Goal: Task Accomplishment & Management: Complete application form

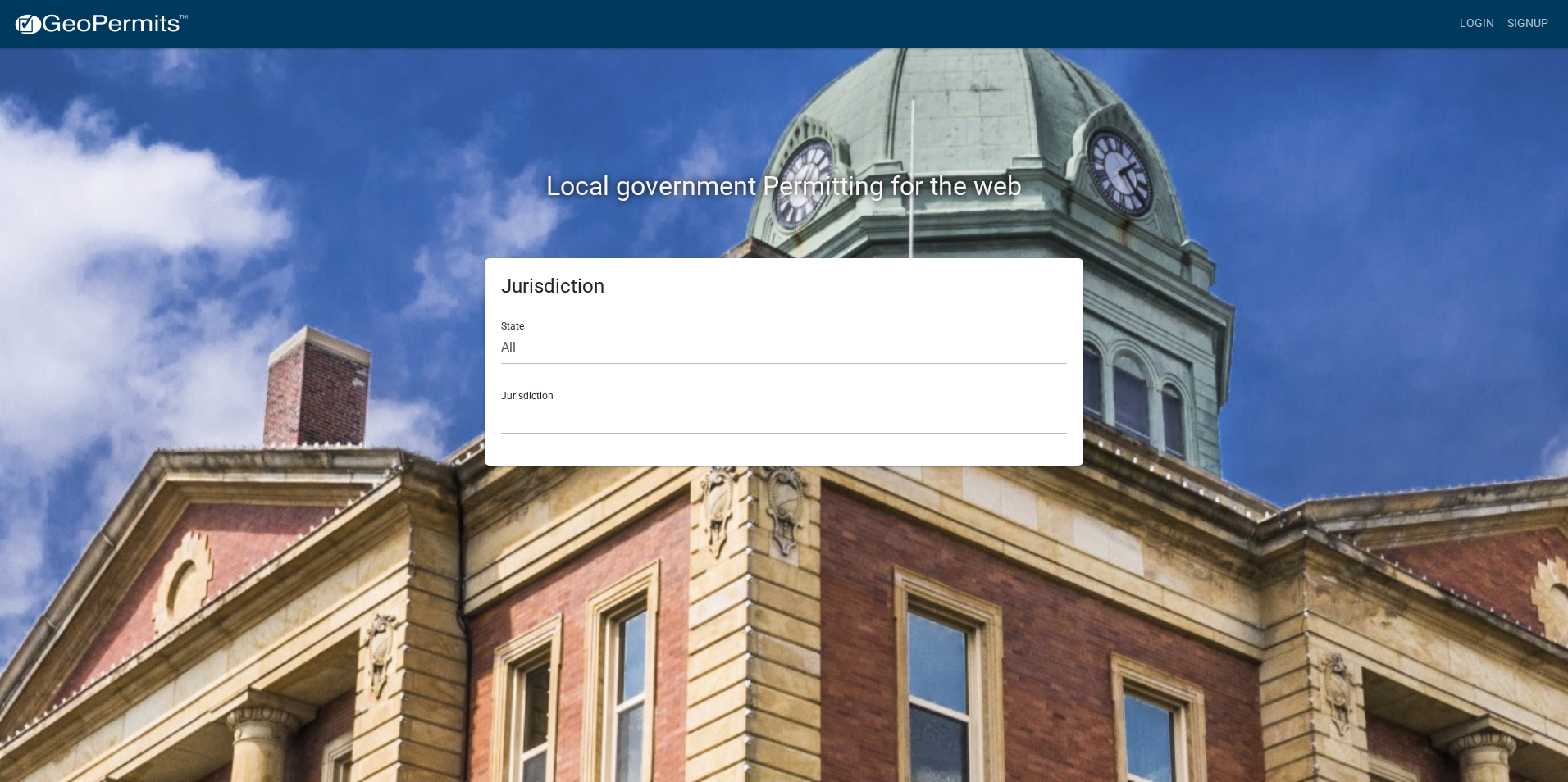
click at [566, 424] on select "[GEOGRAPHIC_DATA], [US_STATE] [GEOGRAPHIC_DATA], [US_STATE][PERSON_NAME][GEOGRA…" at bounding box center [784, 417] width 566 height 33
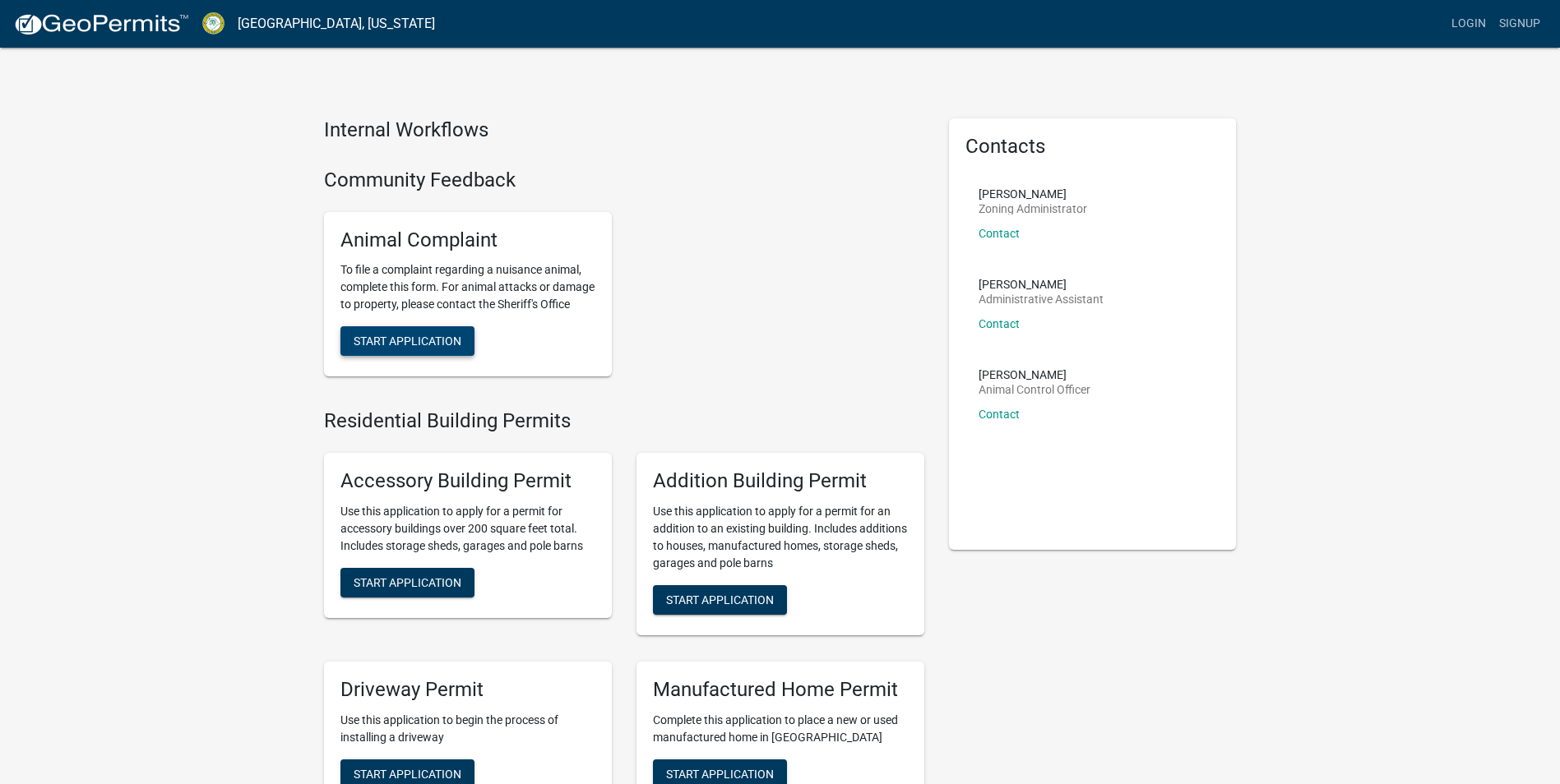
click at [432, 348] on span "Start Application" at bounding box center [407, 341] width 108 height 13
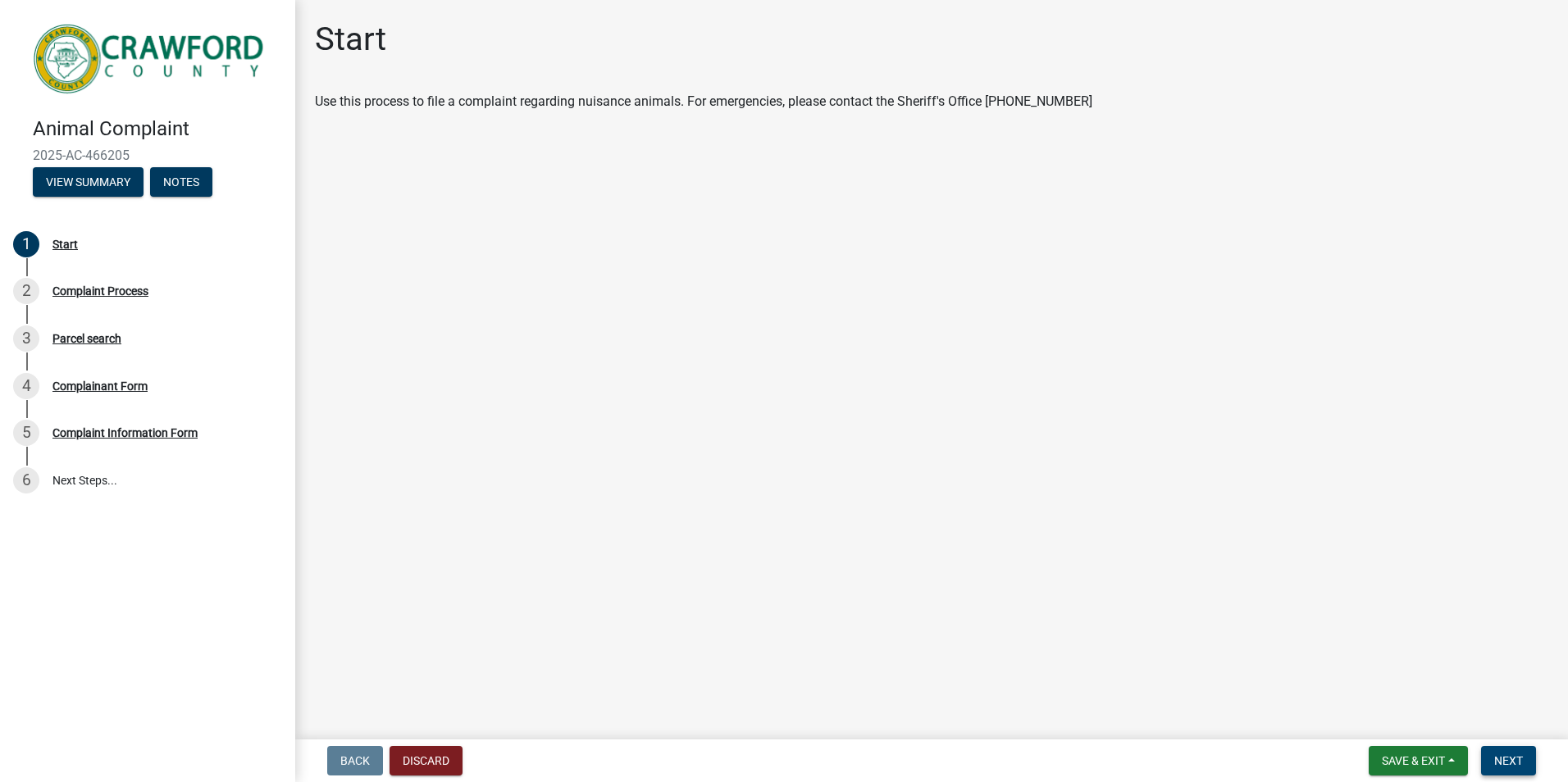
click at [1512, 756] on span "Next" at bounding box center [1508, 761] width 29 height 13
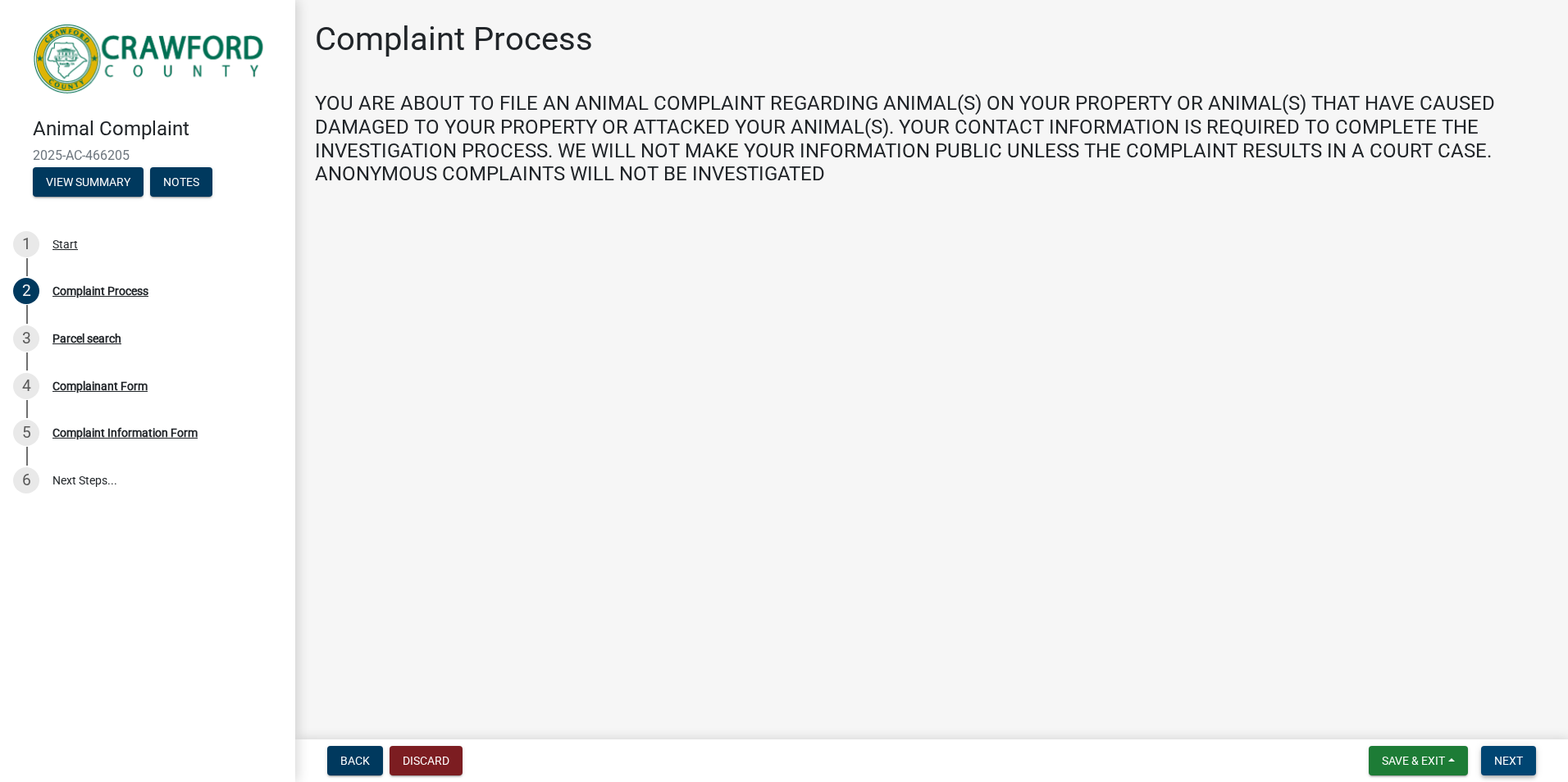
click at [1528, 761] on button "Next" at bounding box center [1508, 761] width 55 height 30
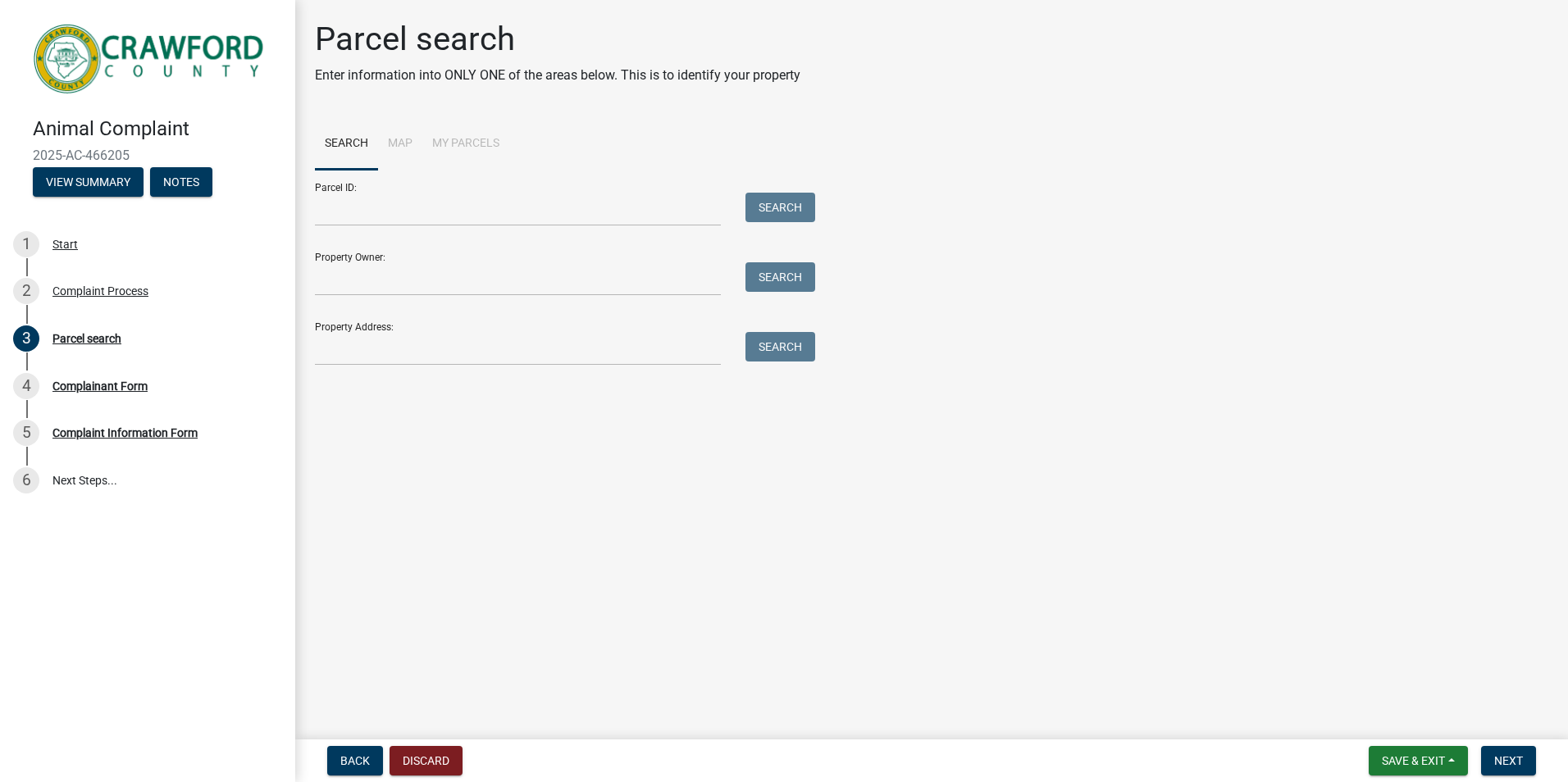
click at [412, 144] on li "Map" at bounding box center [400, 144] width 44 height 53
click at [399, 140] on li "Map" at bounding box center [400, 144] width 44 height 53
drag, startPoint x: 428, startPoint y: 362, endPoint x: 687, endPoint y: 437, distance: 269.6
click at [428, 362] on input "Property Address:" at bounding box center [518, 349] width 406 height 33
type input "[STREET_ADDRESS]"
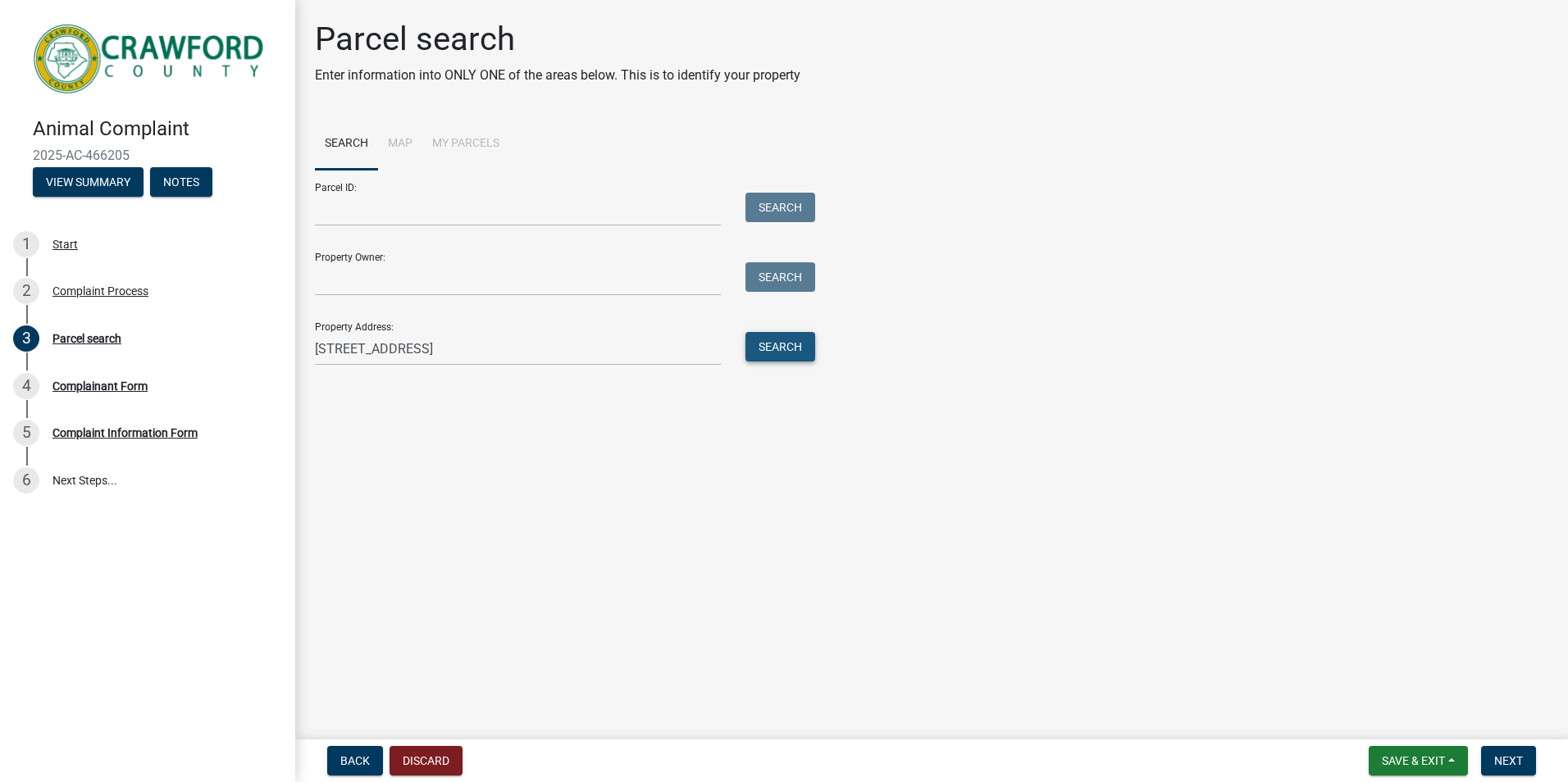
click at [780, 342] on button "Search" at bounding box center [780, 347] width 69 height 30
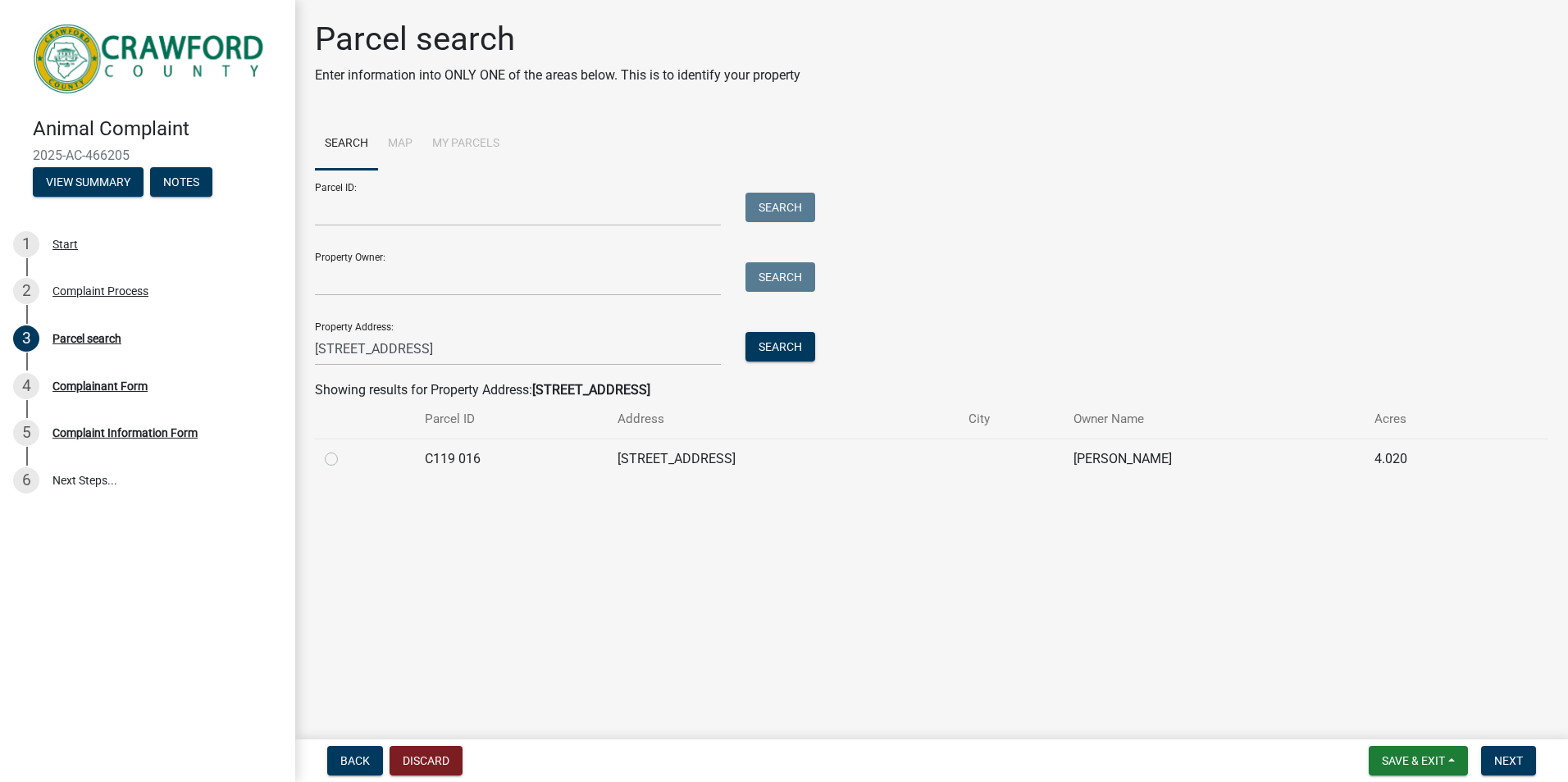
click at [345, 449] on label at bounding box center [345, 449] width 0 height 0
click at [345, 460] on 016 "radio" at bounding box center [350, 454] width 11 height 11
radio 016 "true"
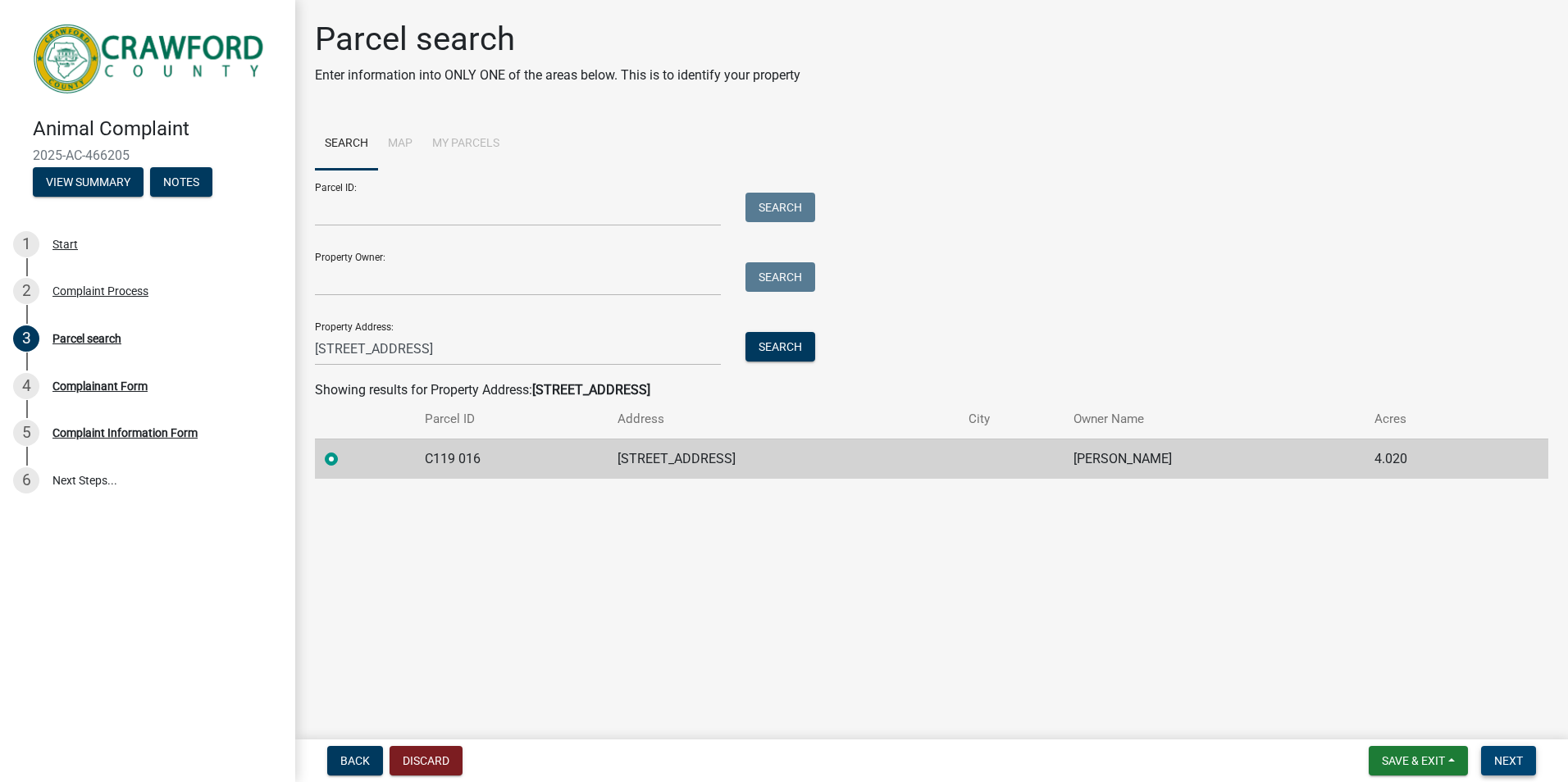
click at [1514, 757] on span "Next" at bounding box center [1508, 761] width 29 height 13
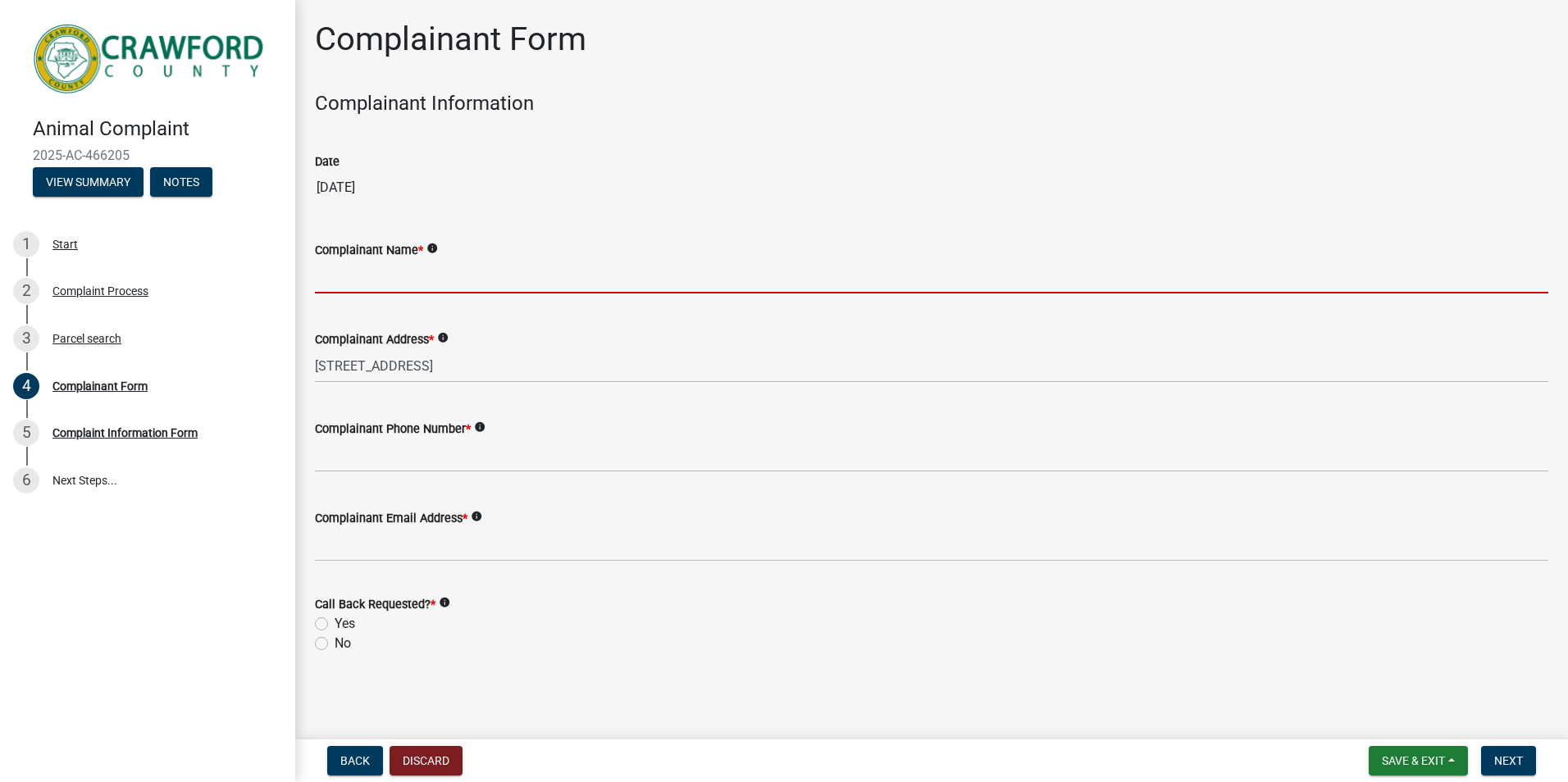
click at [371, 283] on input "Complainant Name *" at bounding box center [932, 277] width 1234 height 33
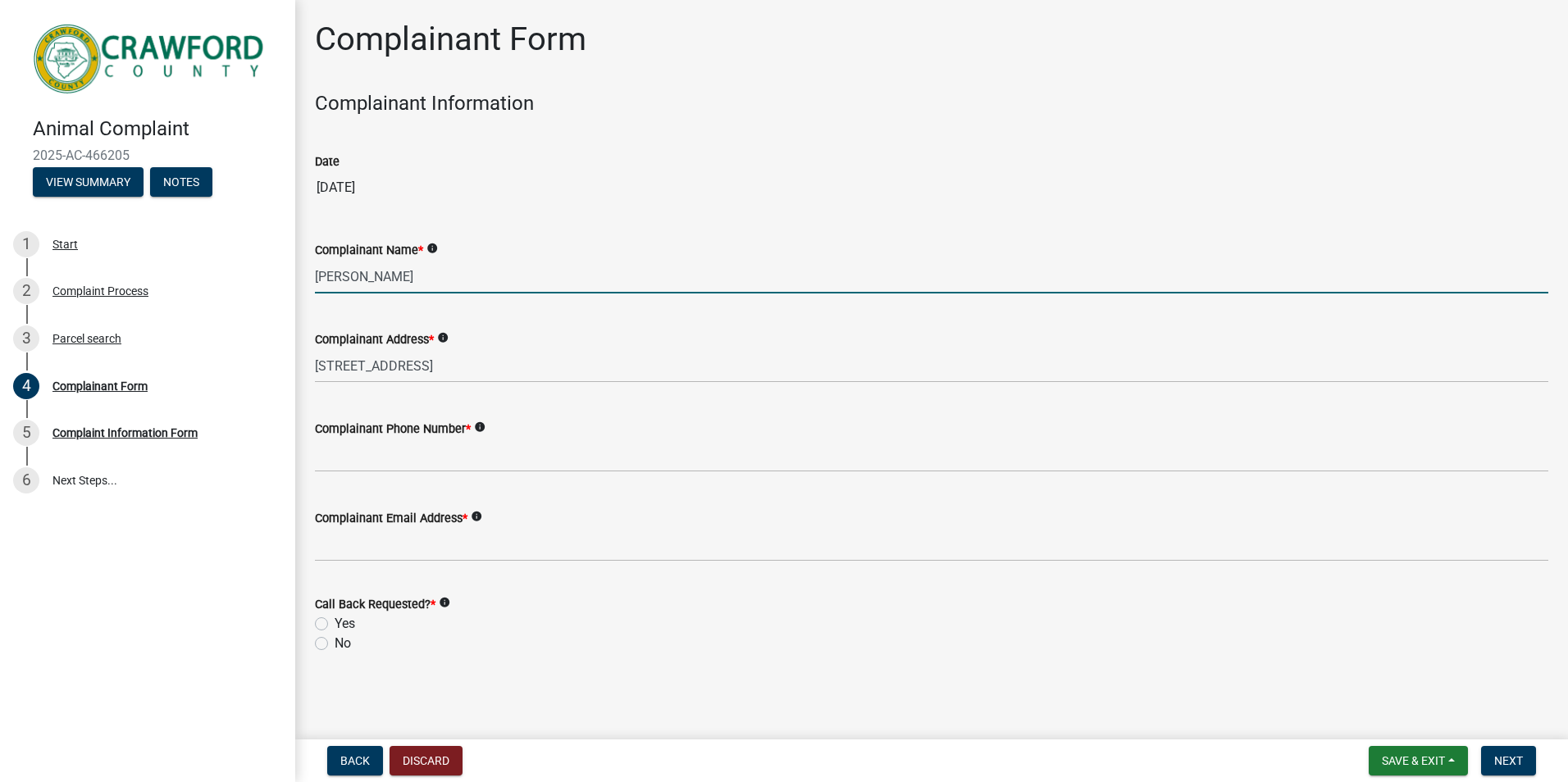
type input "[PERSON_NAME]"
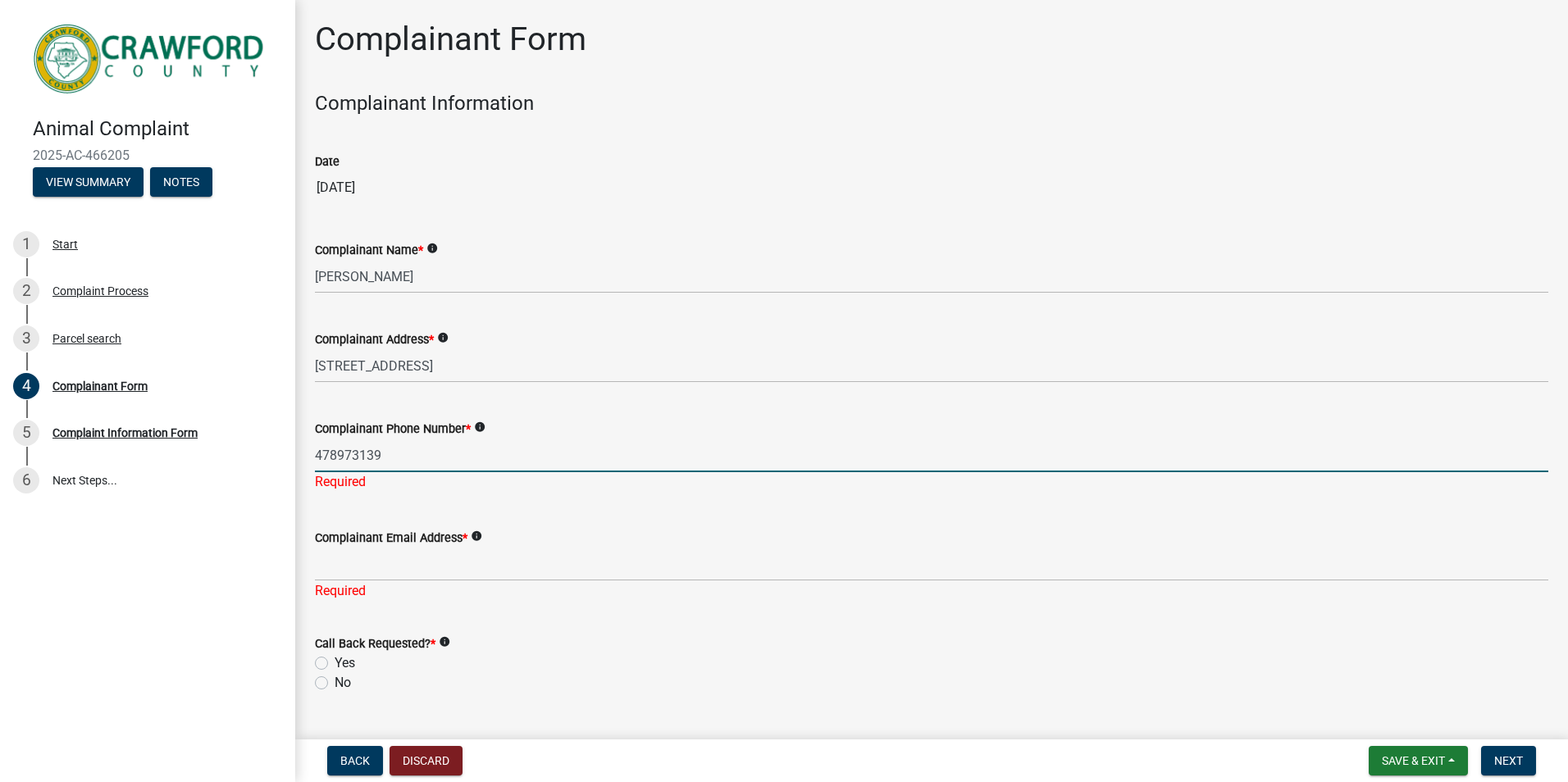
type input "4789731397"
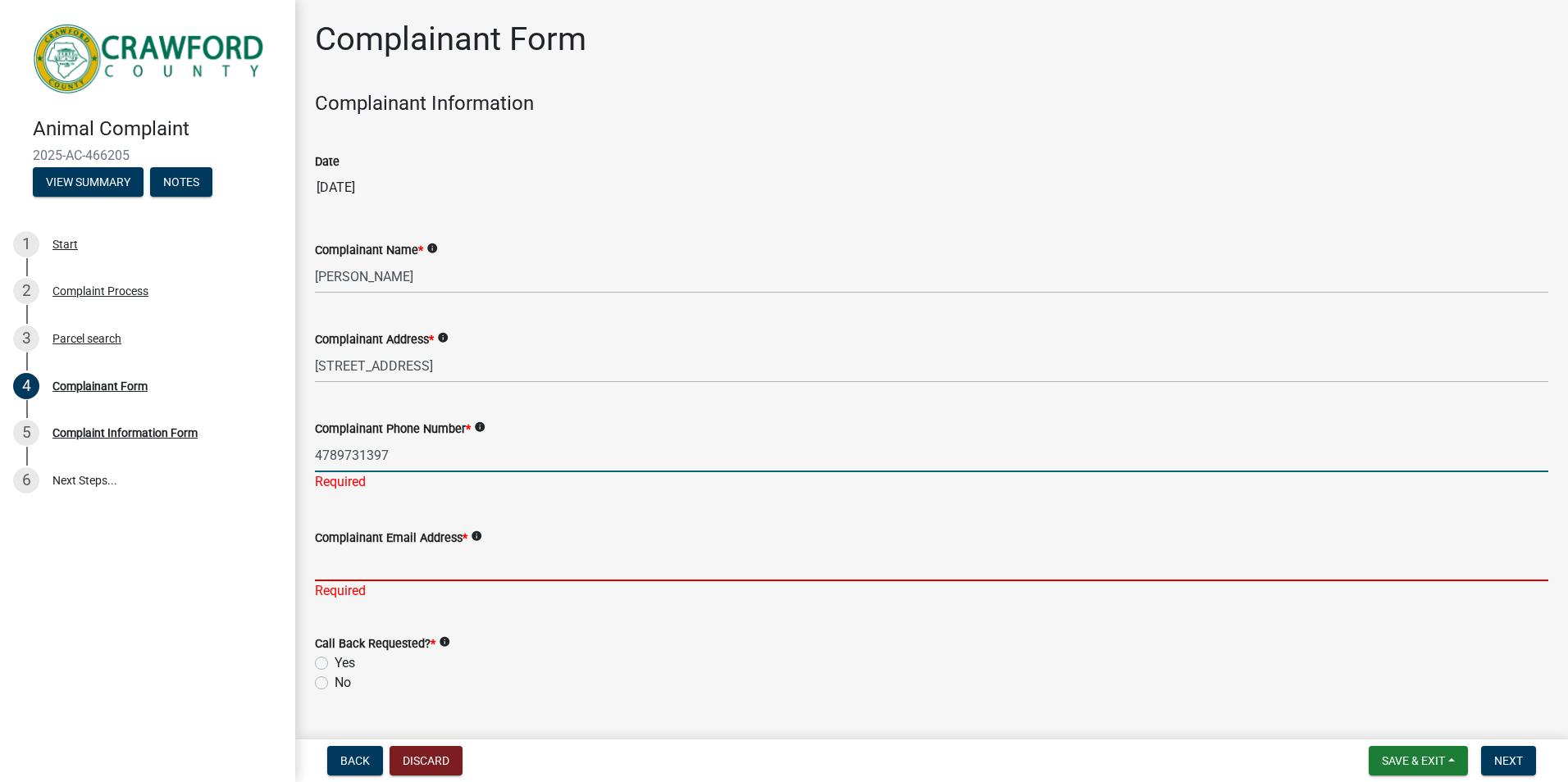
type input "[EMAIL_ADDRESS][DOMAIN_NAME]"
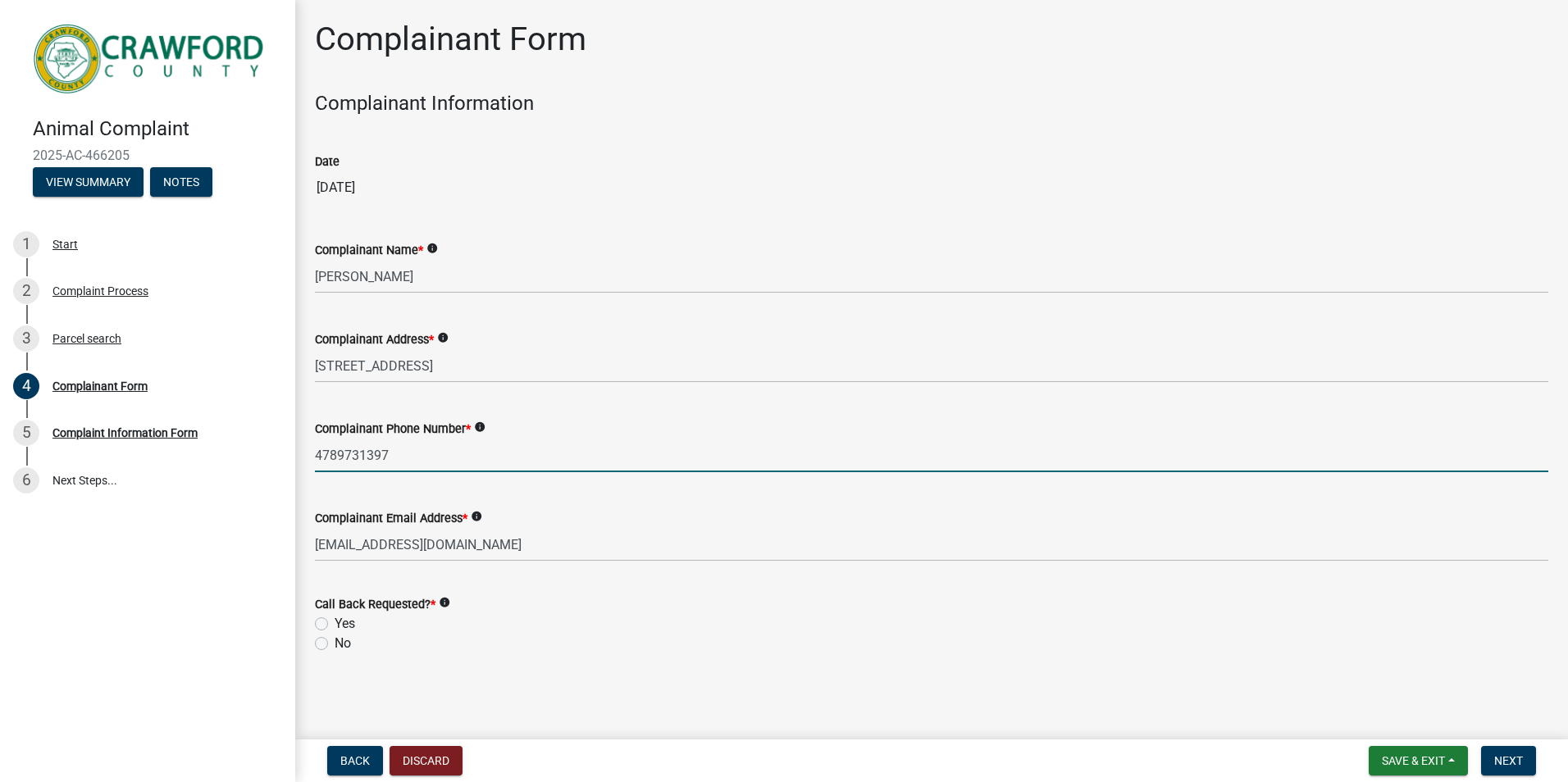
type input "4789731397"
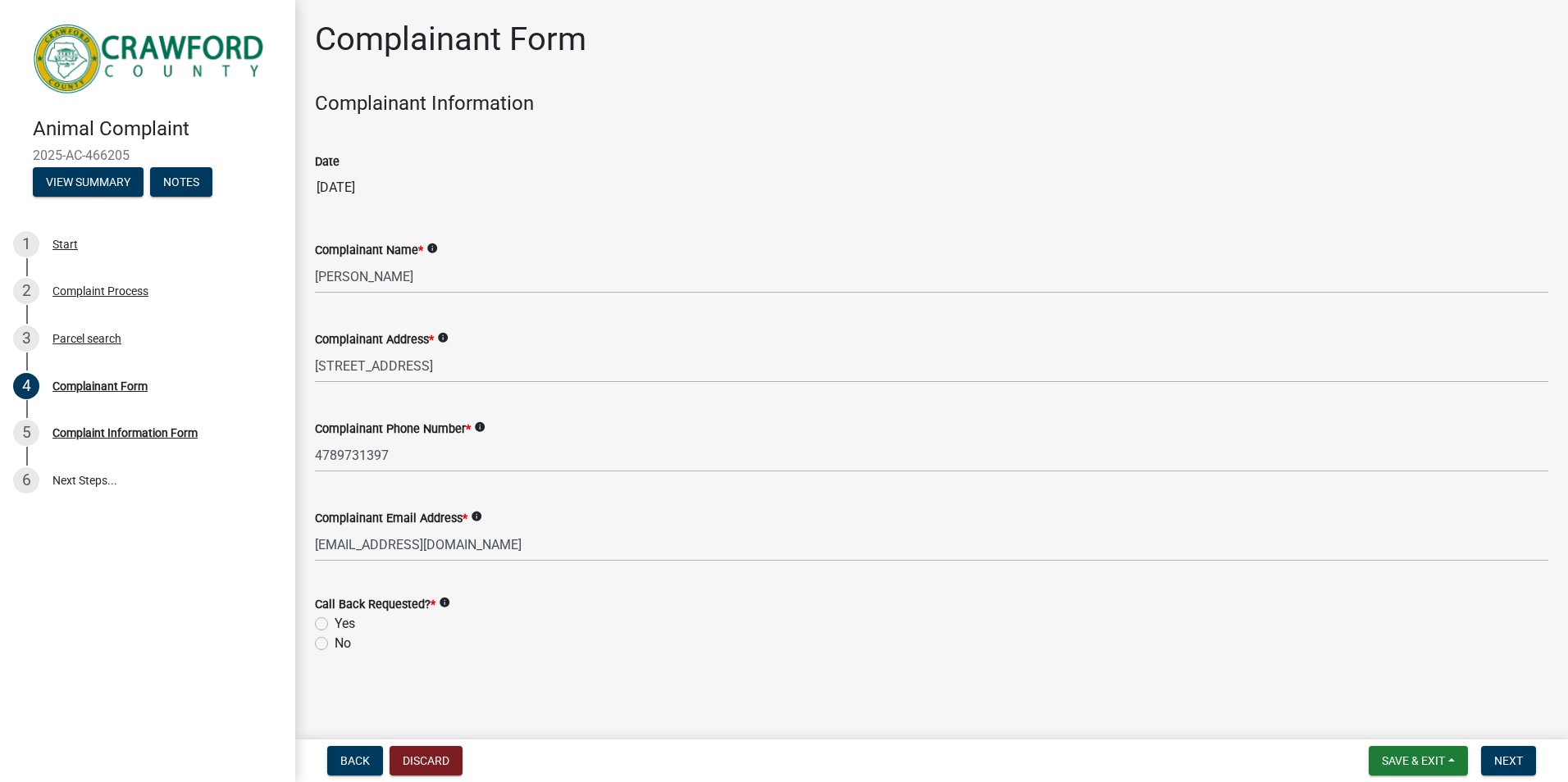
click at [335, 625] on label "Yes" at bounding box center [345, 624] width 20 height 19
click at [335, 625] on input "Yes" at bounding box center [340, 619] width 11 height 11
radio input "true"
click at [1513, 759] on span "Next" at bounding box center [1508, 761] width 29 height 13
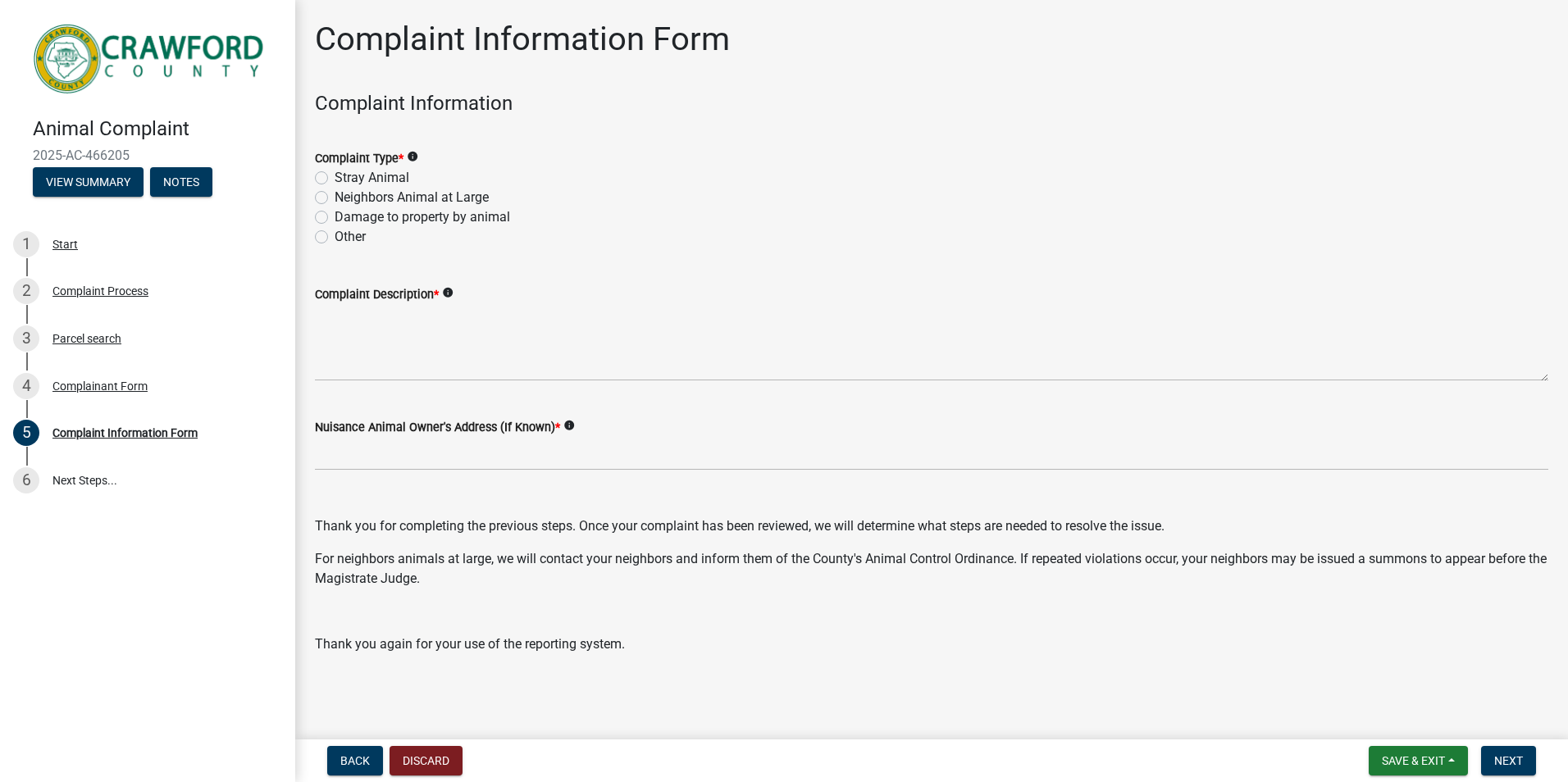
click at [335, 177] on label "Stray Animal" at bounding box center [372, 177] width 75 height 19
click at [335, 177] on input "Stray Animal" at bounding box center [340, 173] width 11 height 11
radio input "true"
click at [335, 202] on label "Neighbors Animal at Large" at bounding box center [411, 198] width 154 height 19
click at [335, 199] on input "Neighbors Animal at Large" at bounding box center [340, 193] width 11 height 11
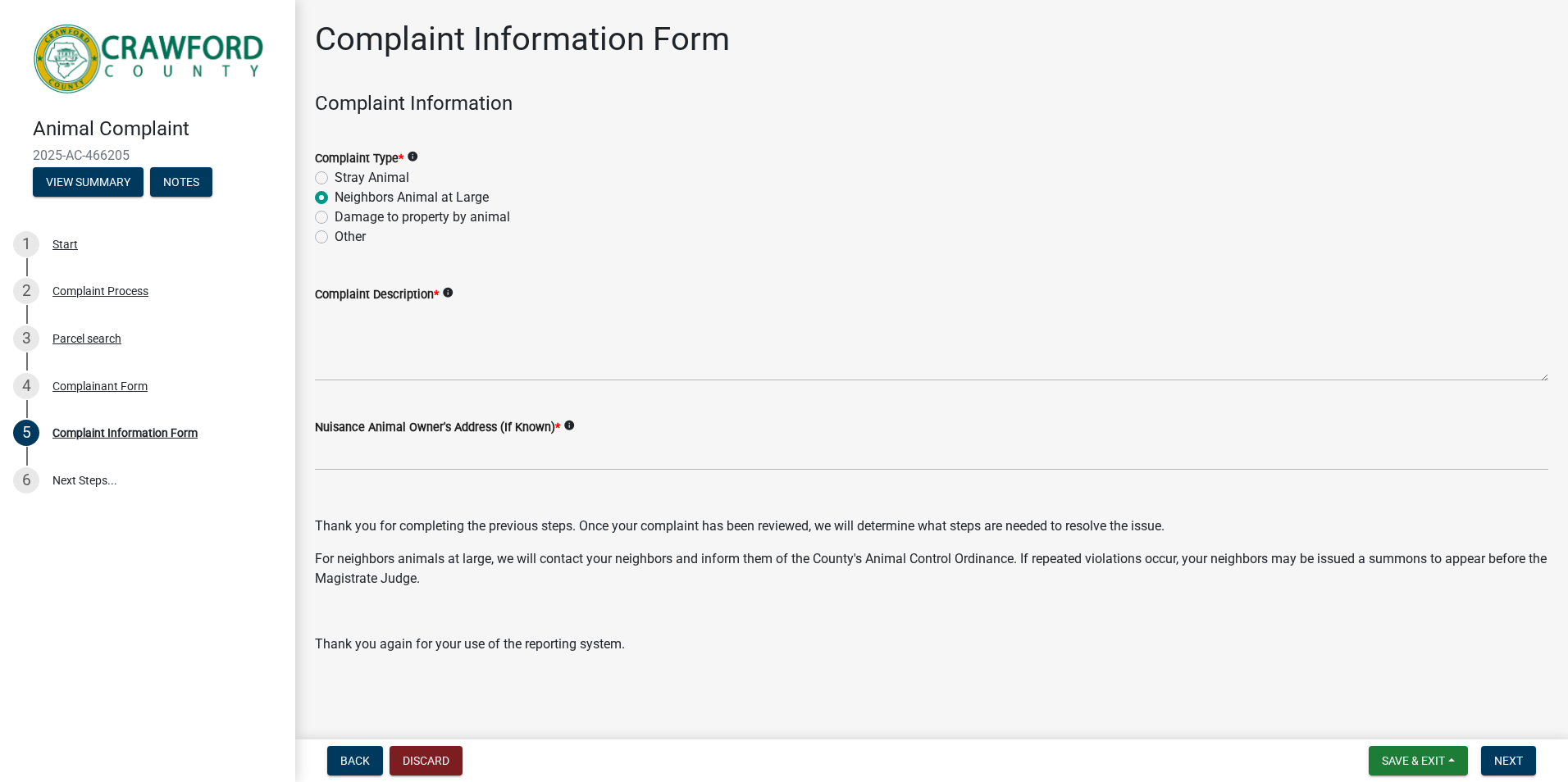
radio input "true"
click at [335, 180] on label "Stray Animal" at bounding box center [372, 177] width 75 height 19
click at [335, 178] on input "Stray Animal" at bounding box center [340, 173] width 11 height 11
radio input "true"
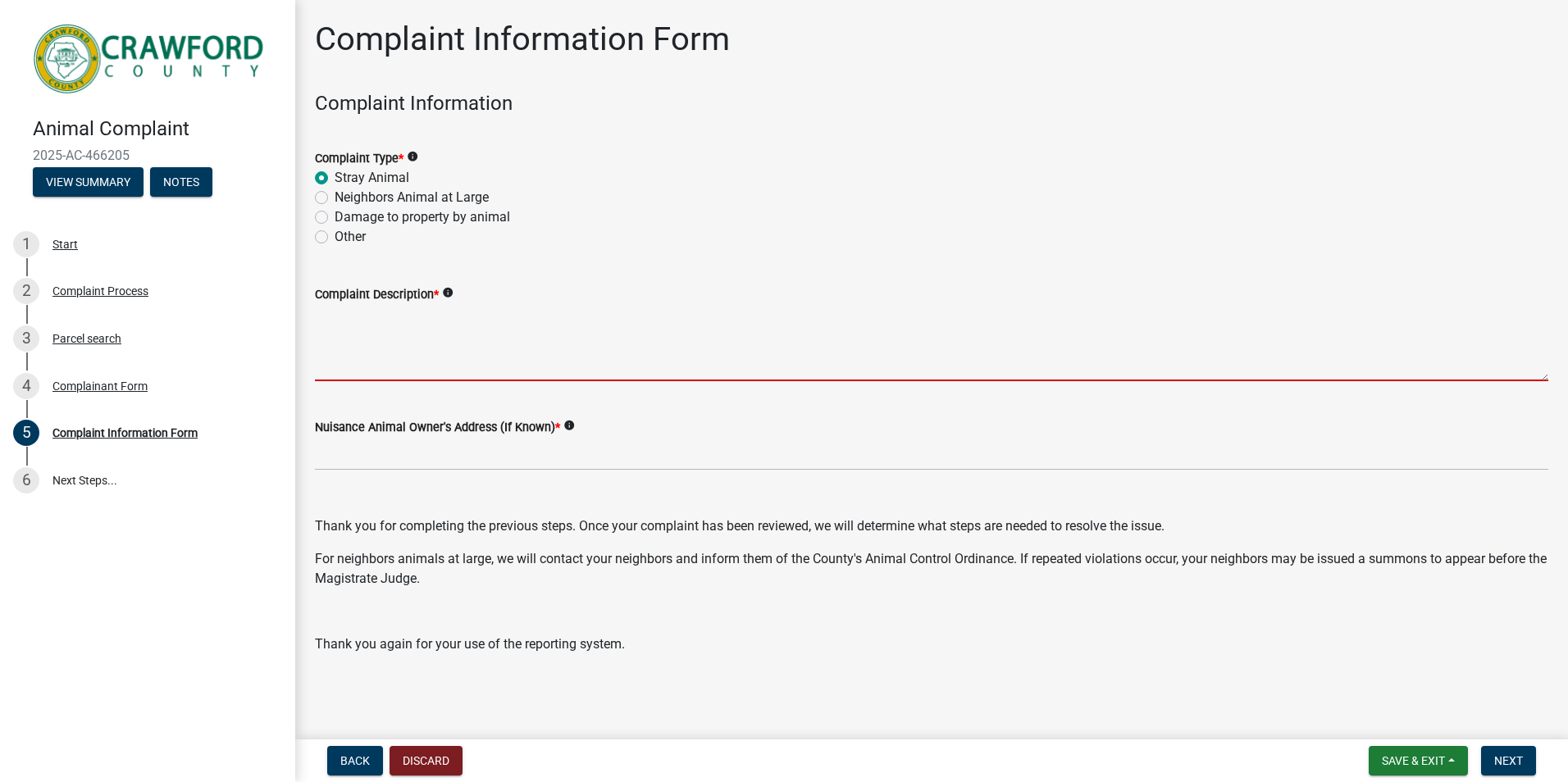
drag, startPoint x: 403, startPoint y: 369, endPoint x: 433, endPoint y: 365, distance: 30.3
click at [411, 369] on textarea "Complaint Description *" at bounding box center [932, 343] width 1234 height 77
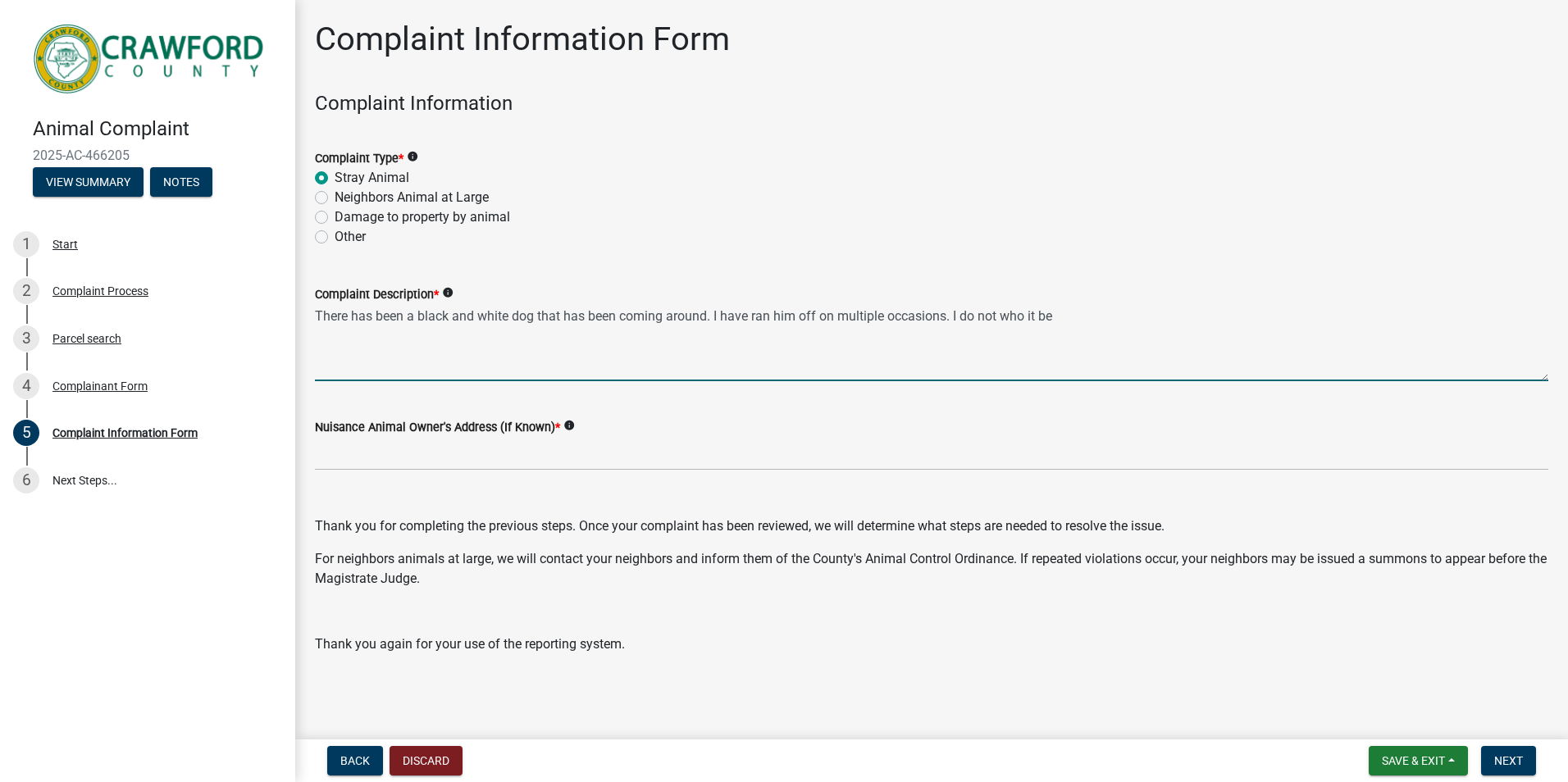
click at [533, 319] on textarea "There has been a black and white dog that has been coming around. I have ran hi…" at bounding box center [932, 343] width 1234 height 77
click at [1081, 325] on textarea "There has been a black and white dog that has been coming around. I have ran hi…" at bounding box center [932, 343] width 1234 height 77
type textarea "There has been a black and white dog that has been coming around. I have ran hi…"
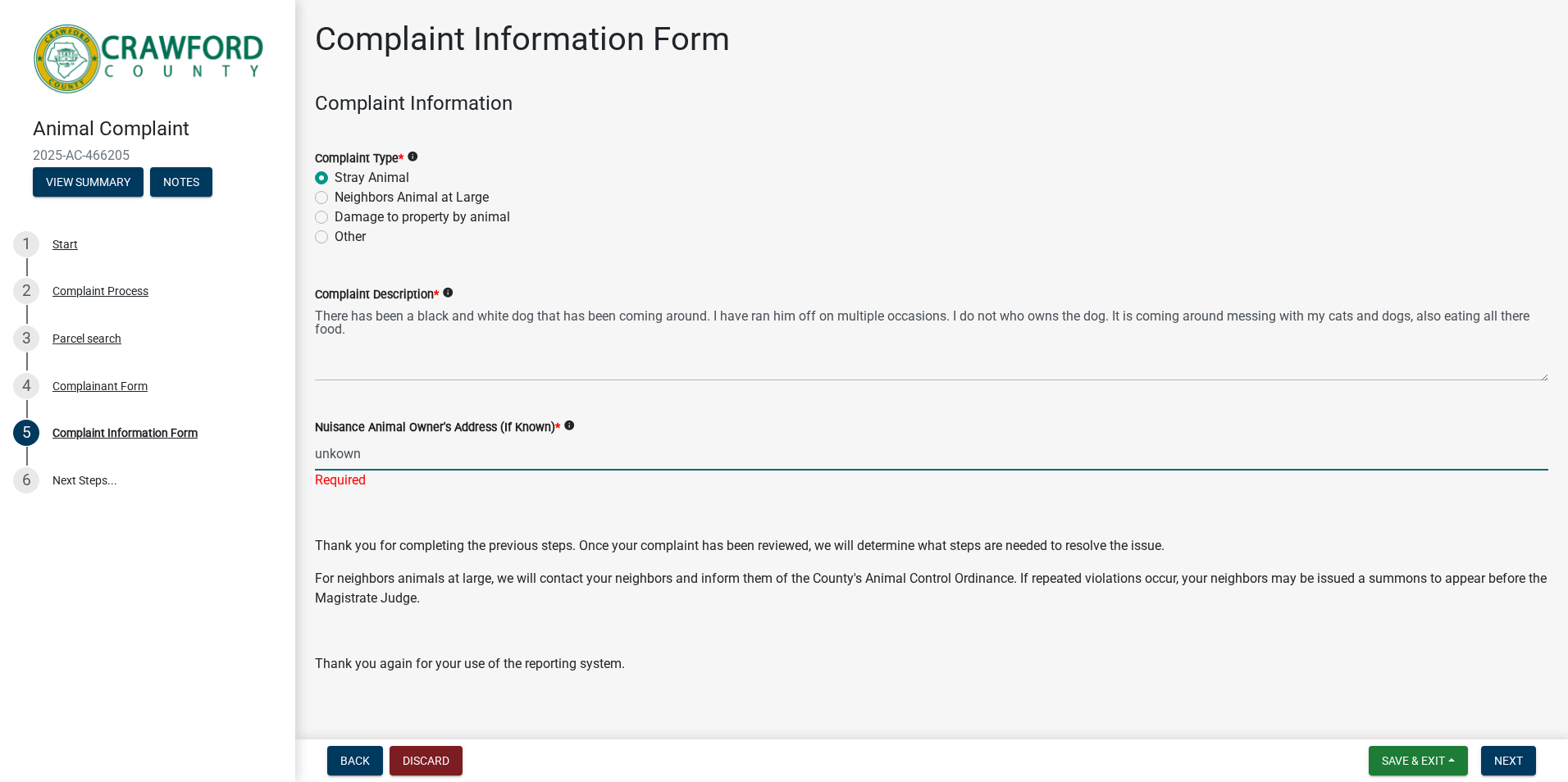
type input "unkown"
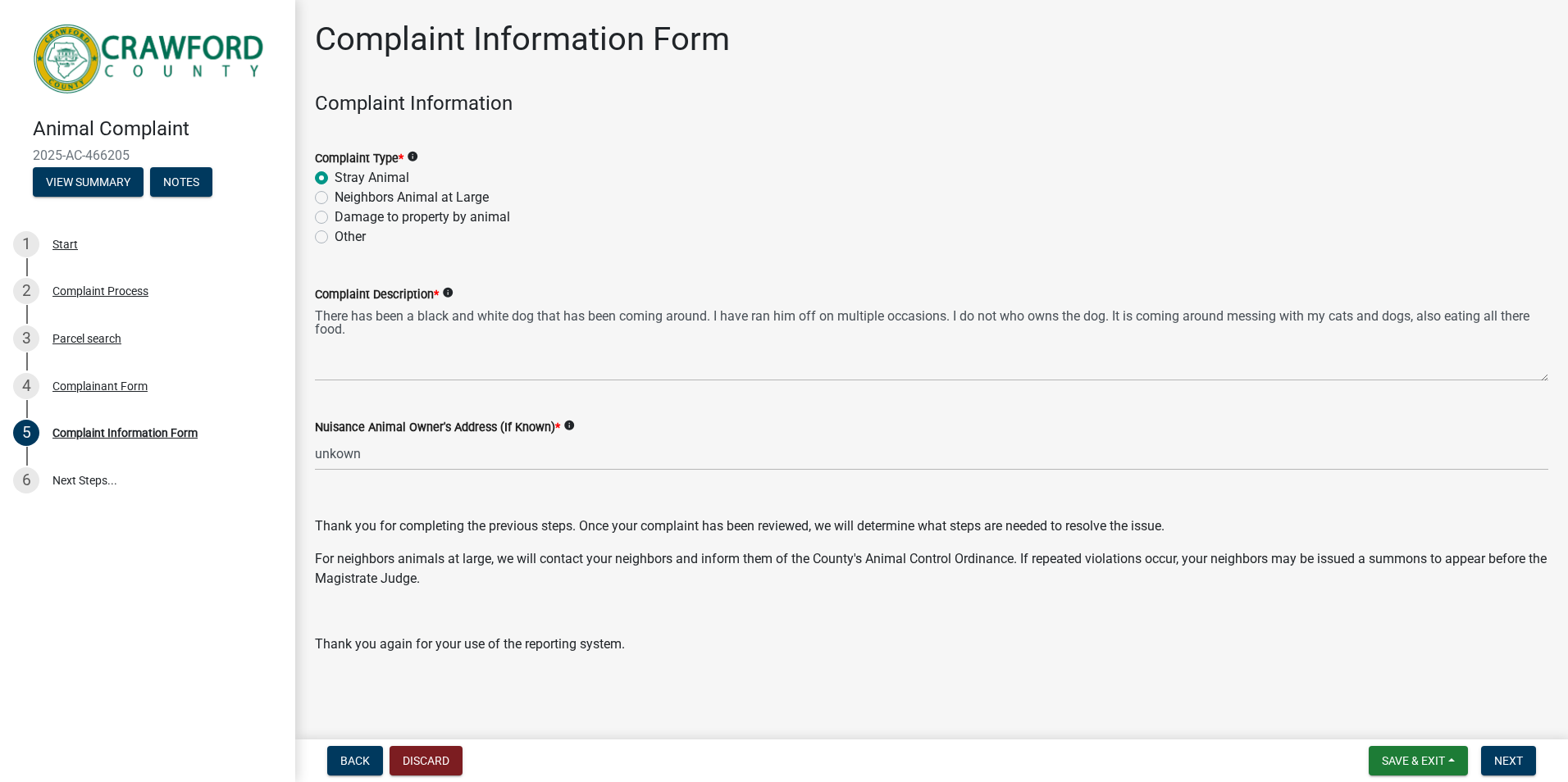
click at [570, 428] on icon "info" at bounding box center [569, 425] width 11 height 11
click at [440, 499] on p at bounding box center [932, 494] width 1234 height 19
click at [1511, 764] on span "Next" at bounding box center [1508, 761] width 29 height 13
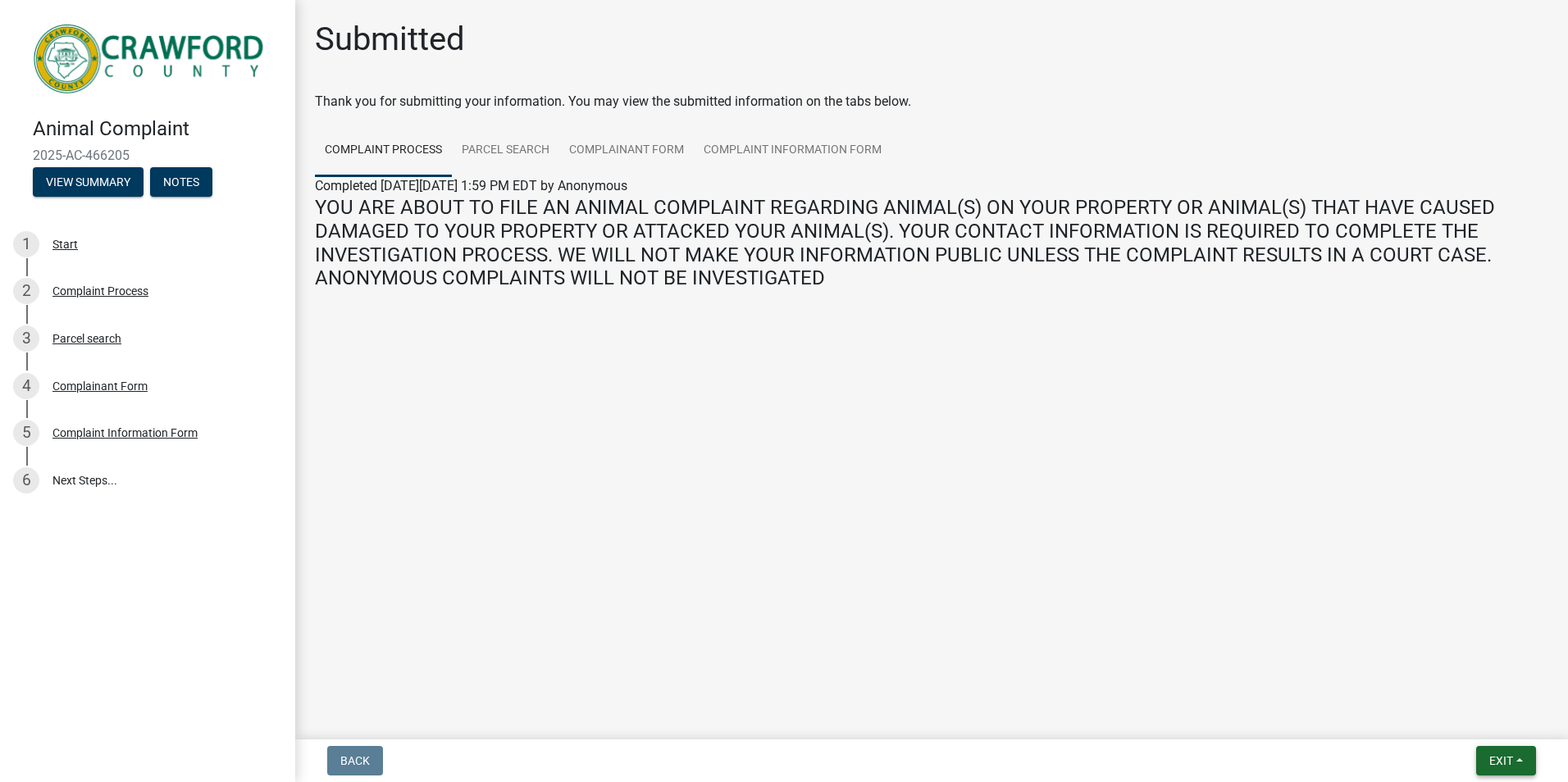
click at [1517, 759] on button "Exit" at bounding box center [1506, 761] width 60 height 30
click at [1445, 717] on button "Save & Exit" at bounding box center [1470, 718] width 131 height 40
